Goal: Transaction & Acquisition: Purchase product/service

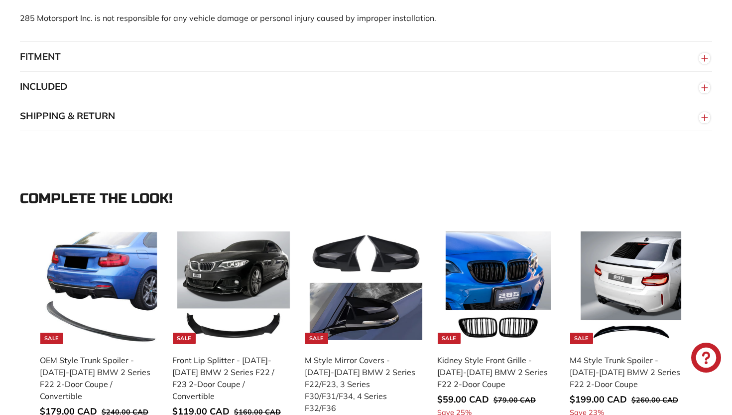
scroll to position [849, 0]
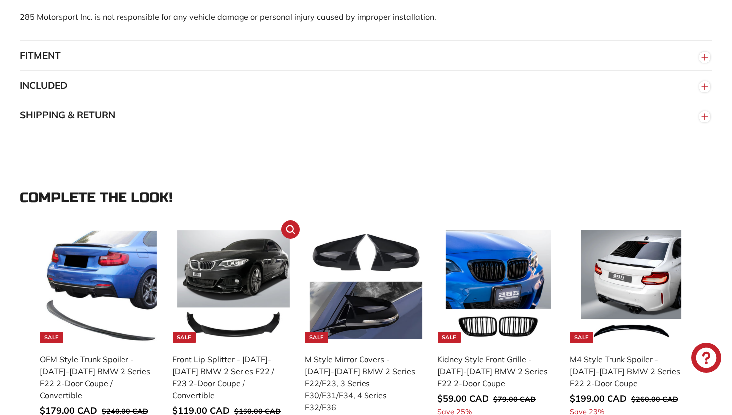
click at [240, 287] on img at bounding box center [233, 286] width 113 height 113
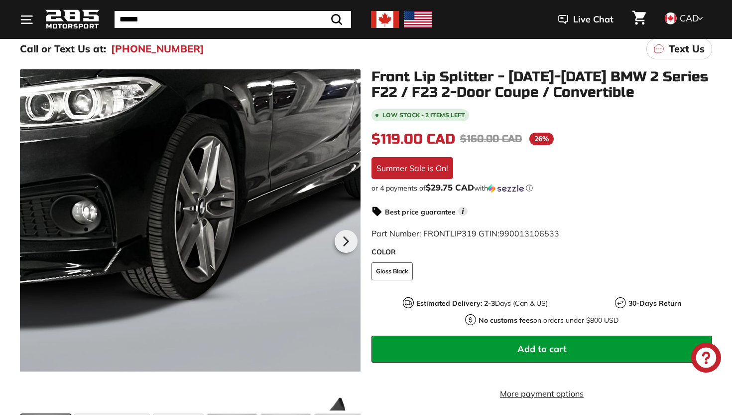
scroll to position [135, 0]
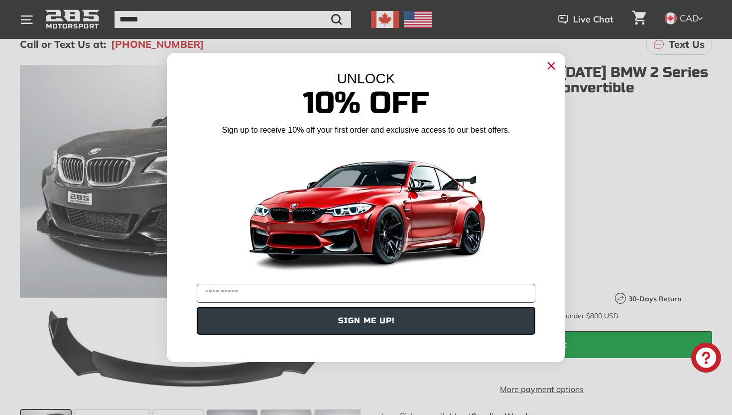
click at [553, 67] on icon "Close dialog" at bounding box center [552, 66] width 6 height 6
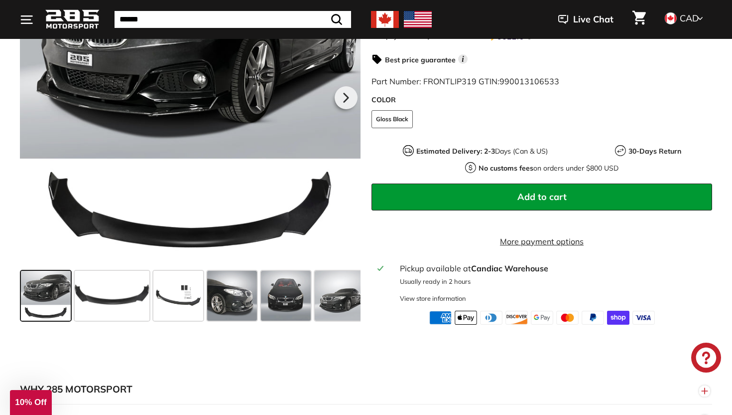
scroll to position [284, 0]
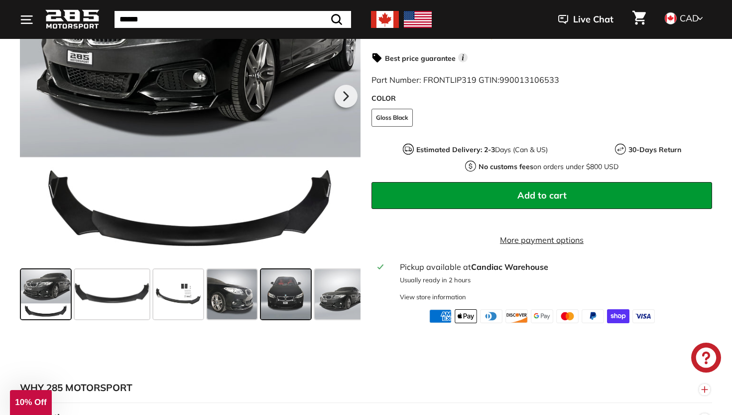
click at [286, 298] on span at bounding box center [286, 294] width 50 height 50
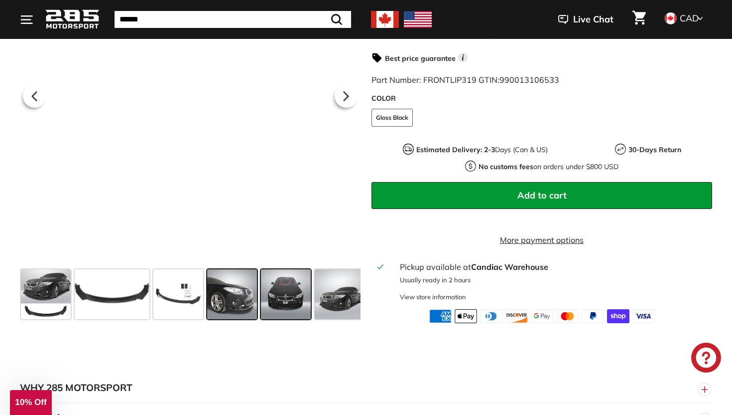
click at [244, 309] on span at bounding box center [232, 294] width 50 height 50
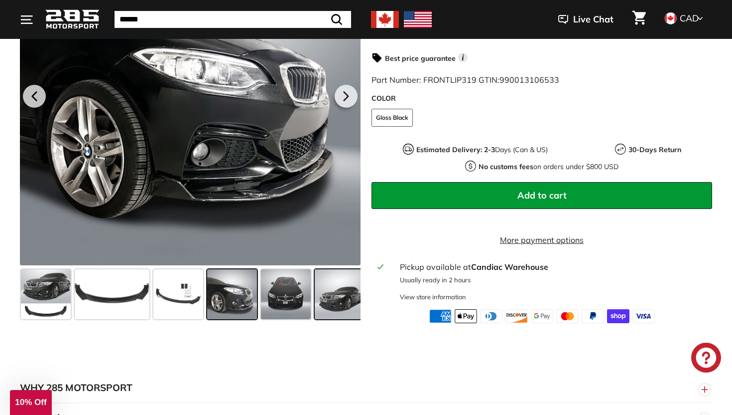
click at [341, 314] on span at bounding box center [340, 294] width 50 height 50
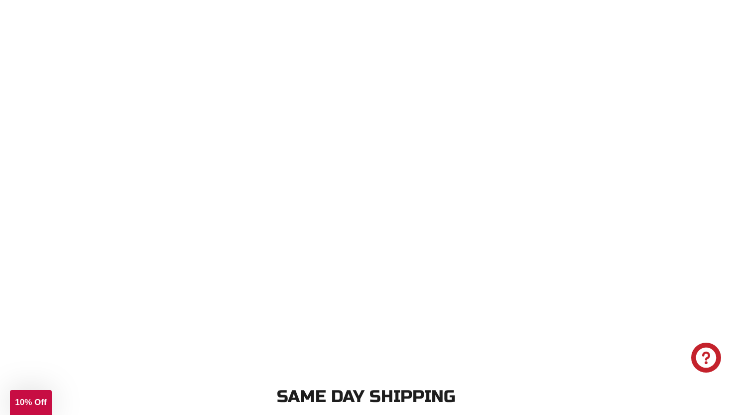
scroll to position [1765, 0]
